Goal: Task Accomplishment & Management: Manage account settings

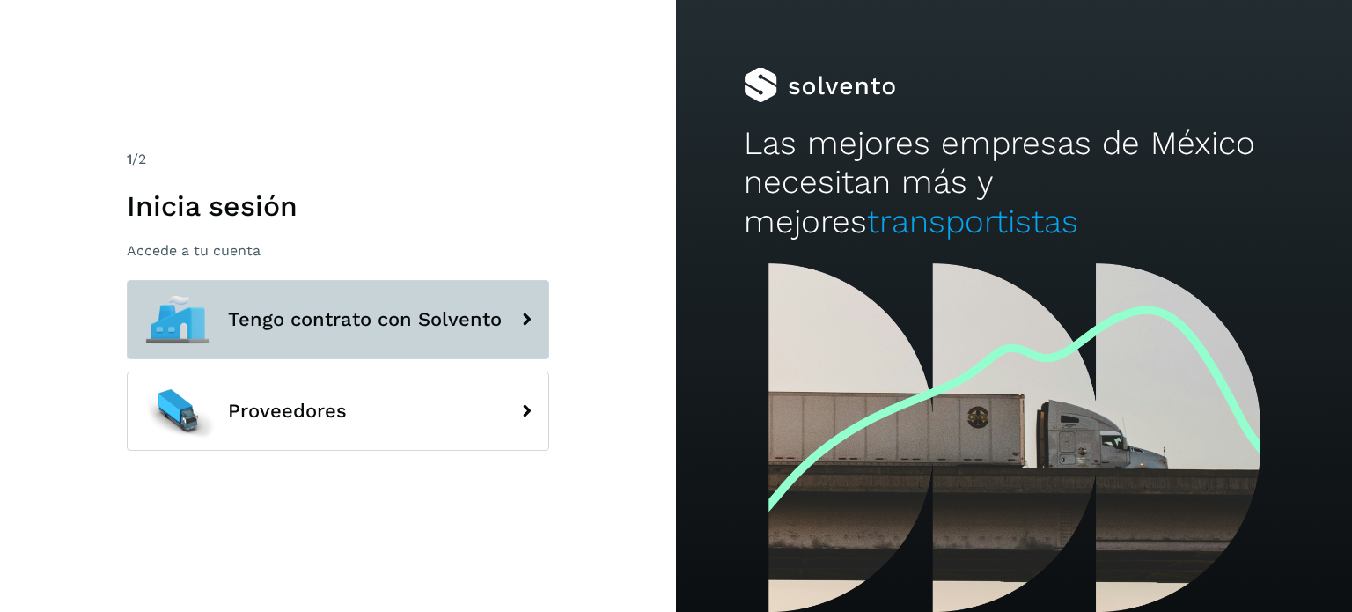
click at [317, 350] on button "Tengo contrato con Solvento" at bounding box center [338, 319] width 422 height 79
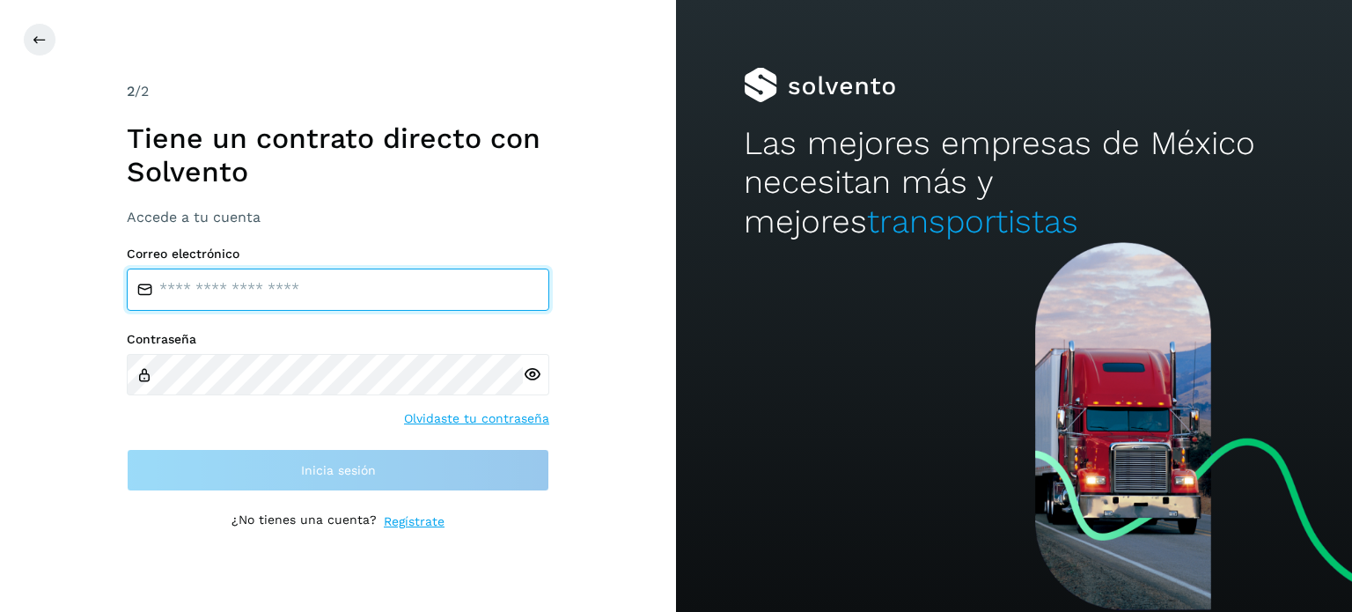
click at [348, 286] on input "email" at bounding box center [338, 289] width 422 height 42
type input "**********"
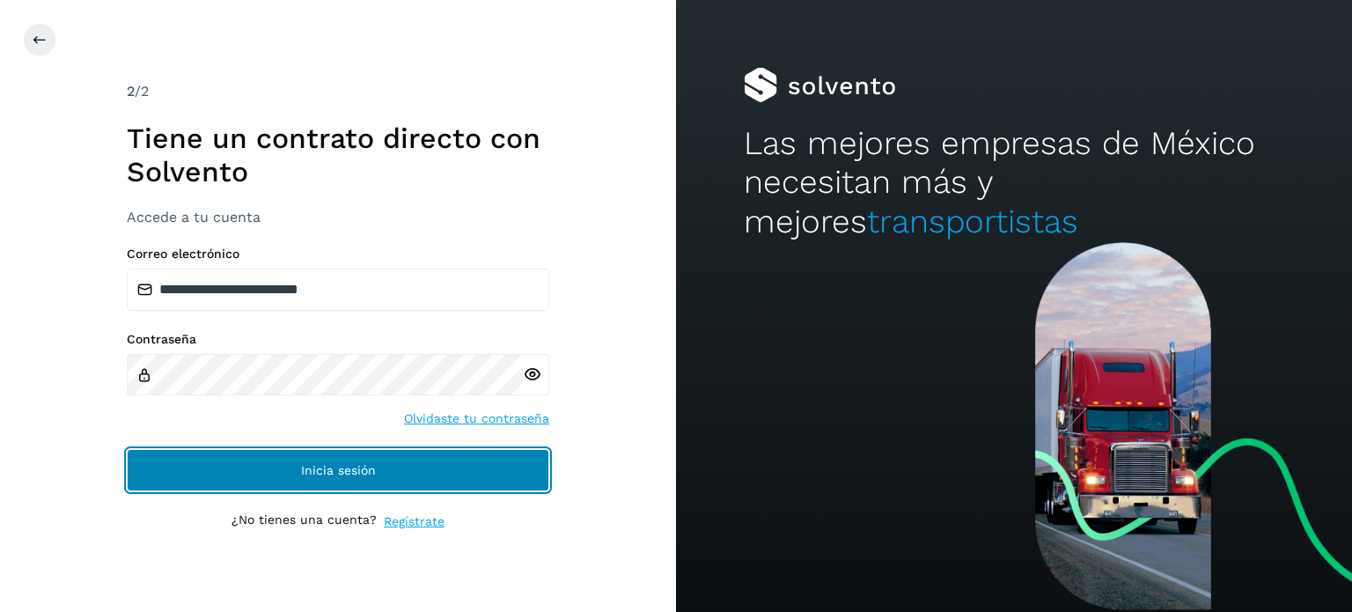
click at [339, 464] on span "Inicia sesión" at bounding box center [338, 470] width 75 height 12
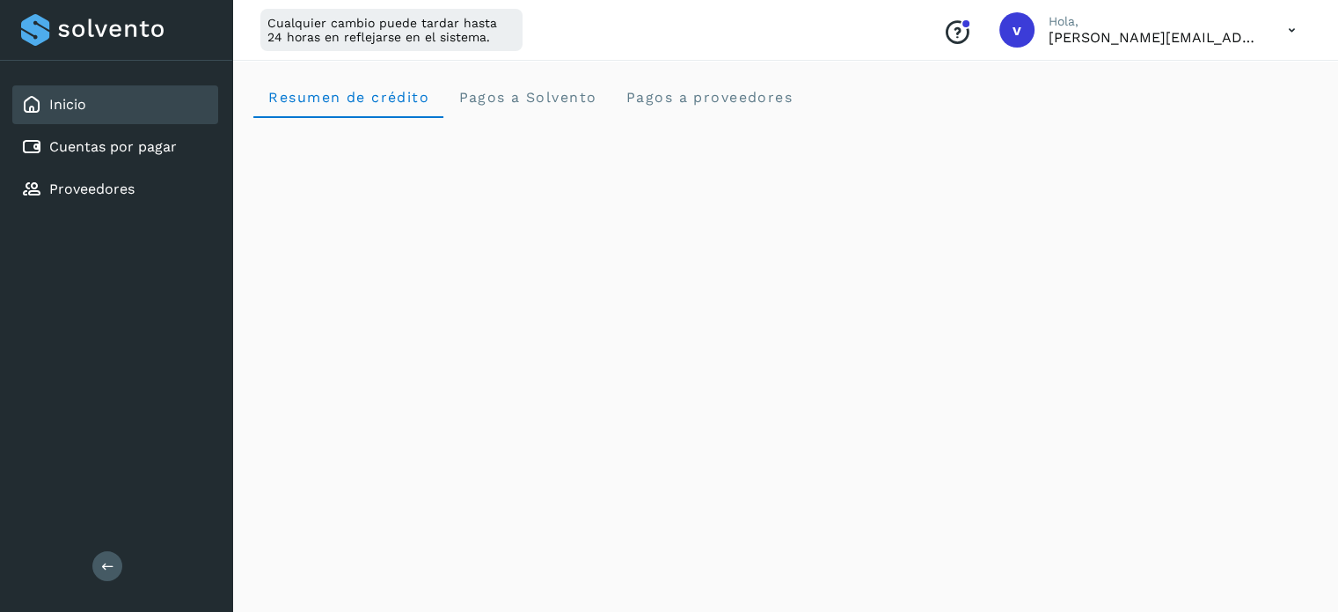
click at [1296, 24] on icon at bounding box center [1292, 30] width 36 height 36
click at [1232, 114] on div "Cerrar sesión" at bounding box center [1204, 113] width 209 height 33
